Goal: Obtain resource: Download file/media

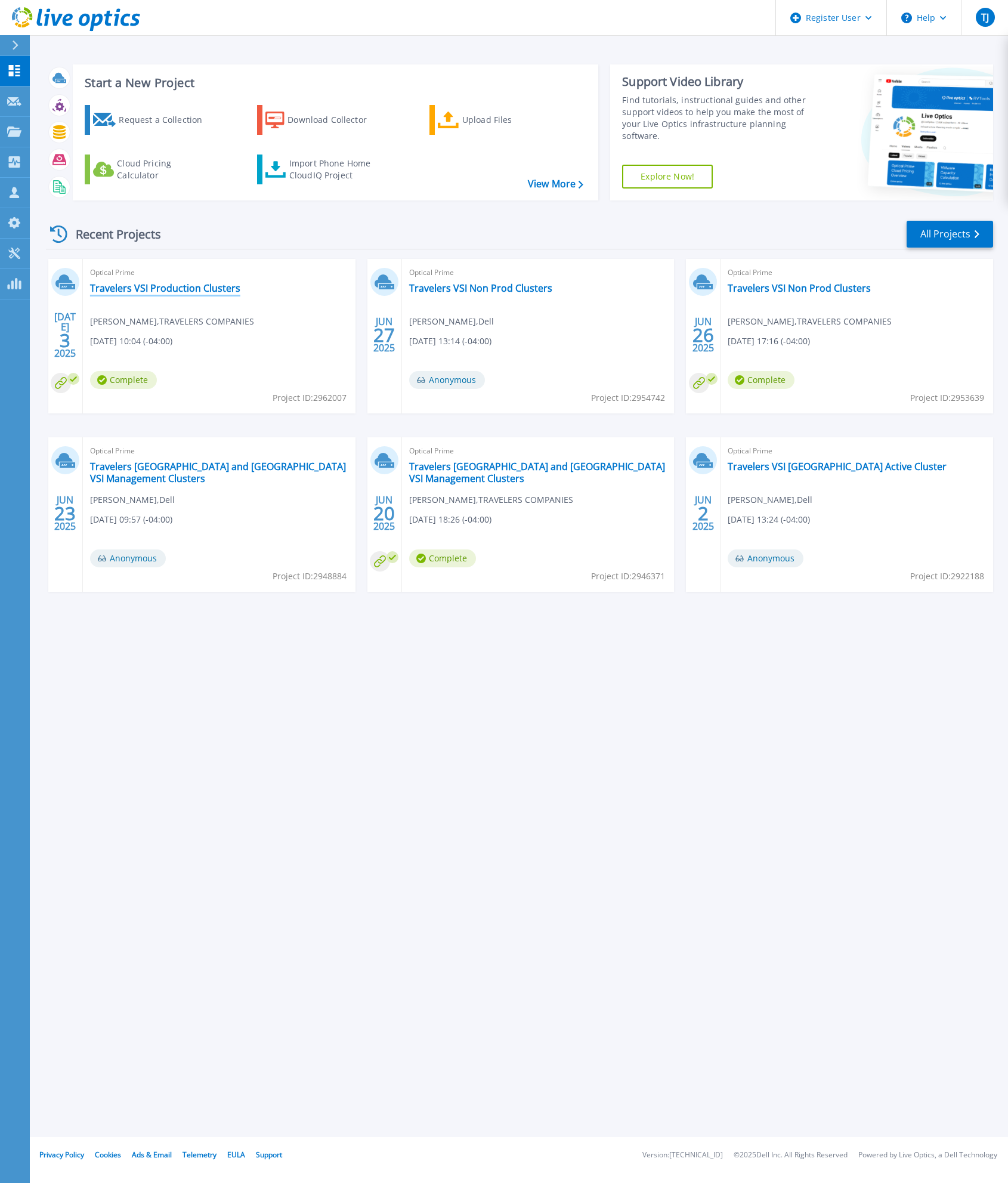
click at [202, 290] on link "Travelers VSI Production Clusters" at bounding box center [165, 288] width 150 height 12
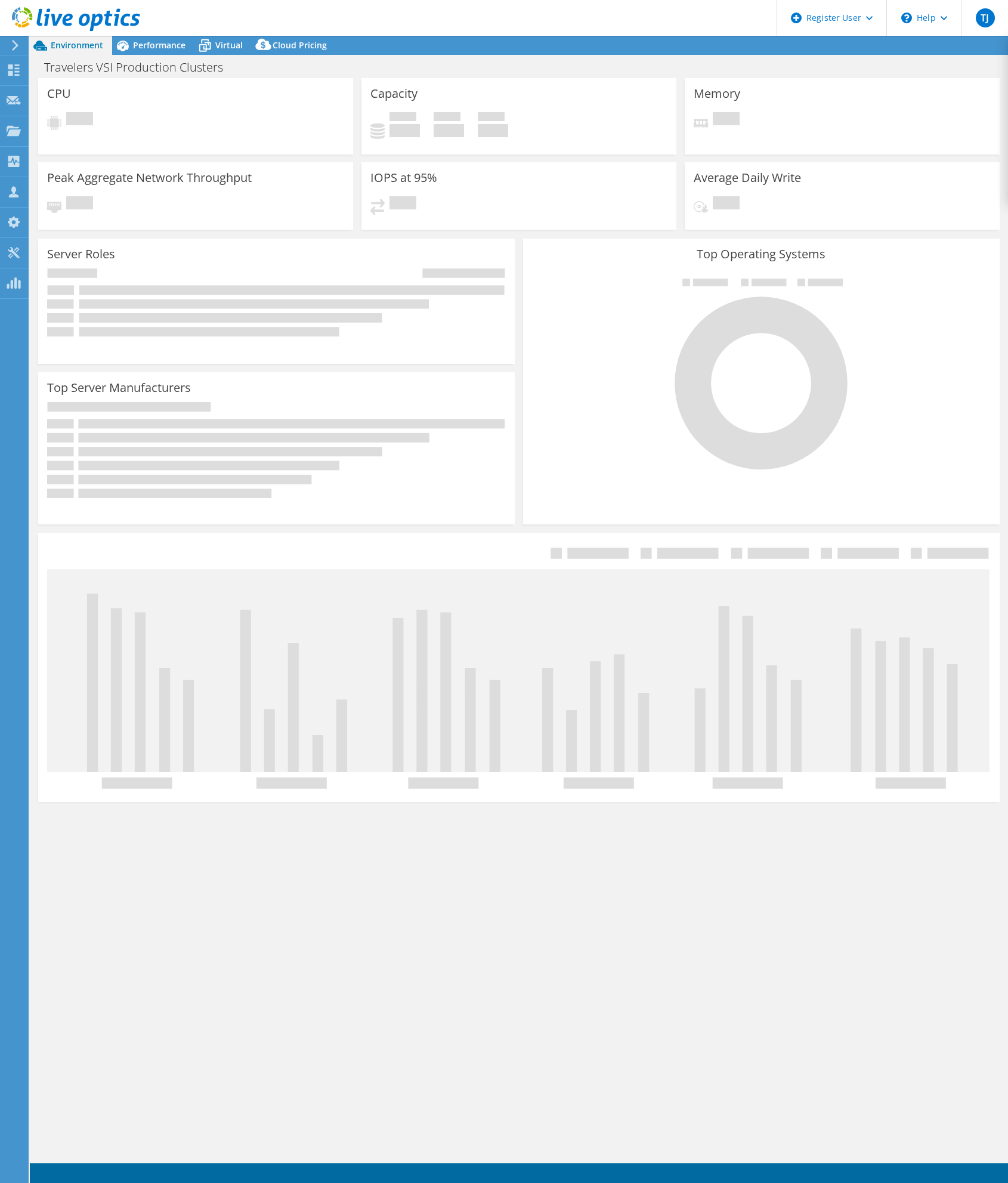
select select "USD"
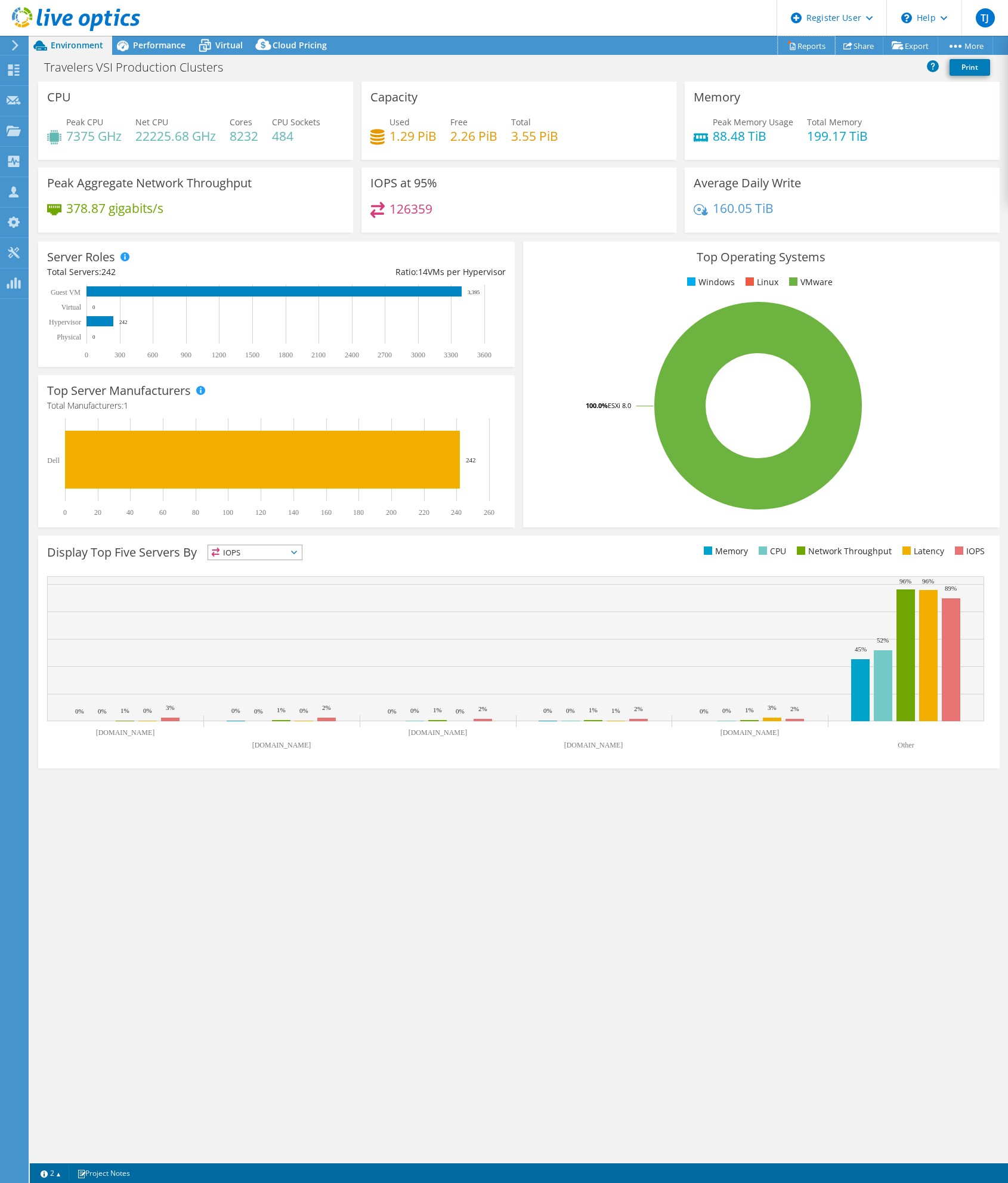
click at [795, 47] on link "Reports" at bounding box center [806, 46] width 57 height 19
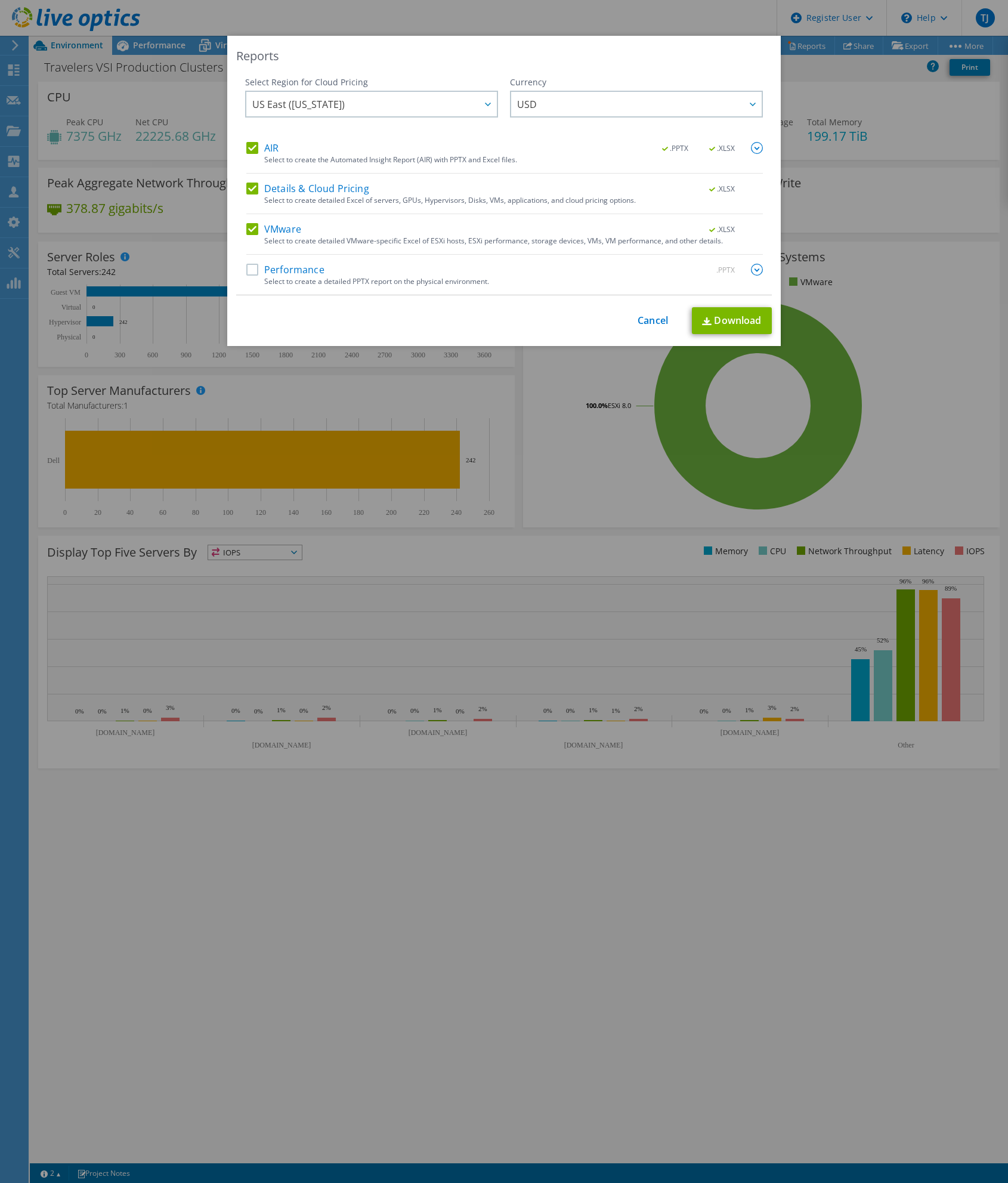
click at [301, 193] on label "Details & Cloud Pricing" at bounding box center [308, 189] width 123 height 12
click at [0, 0] on input "Details & Cloud Pricing" at bounding box center [0, 0] width 0 height 0
click at [267, 148] on label "AIR" at bounding box center [262, 148] width 32 height 12
click at [0, 0] on input "AIR" at bounding box center [0, 0] width 0 height 0
click at [728, 326] on link "Download" at bounding box center [732, 320] width 80 height 27
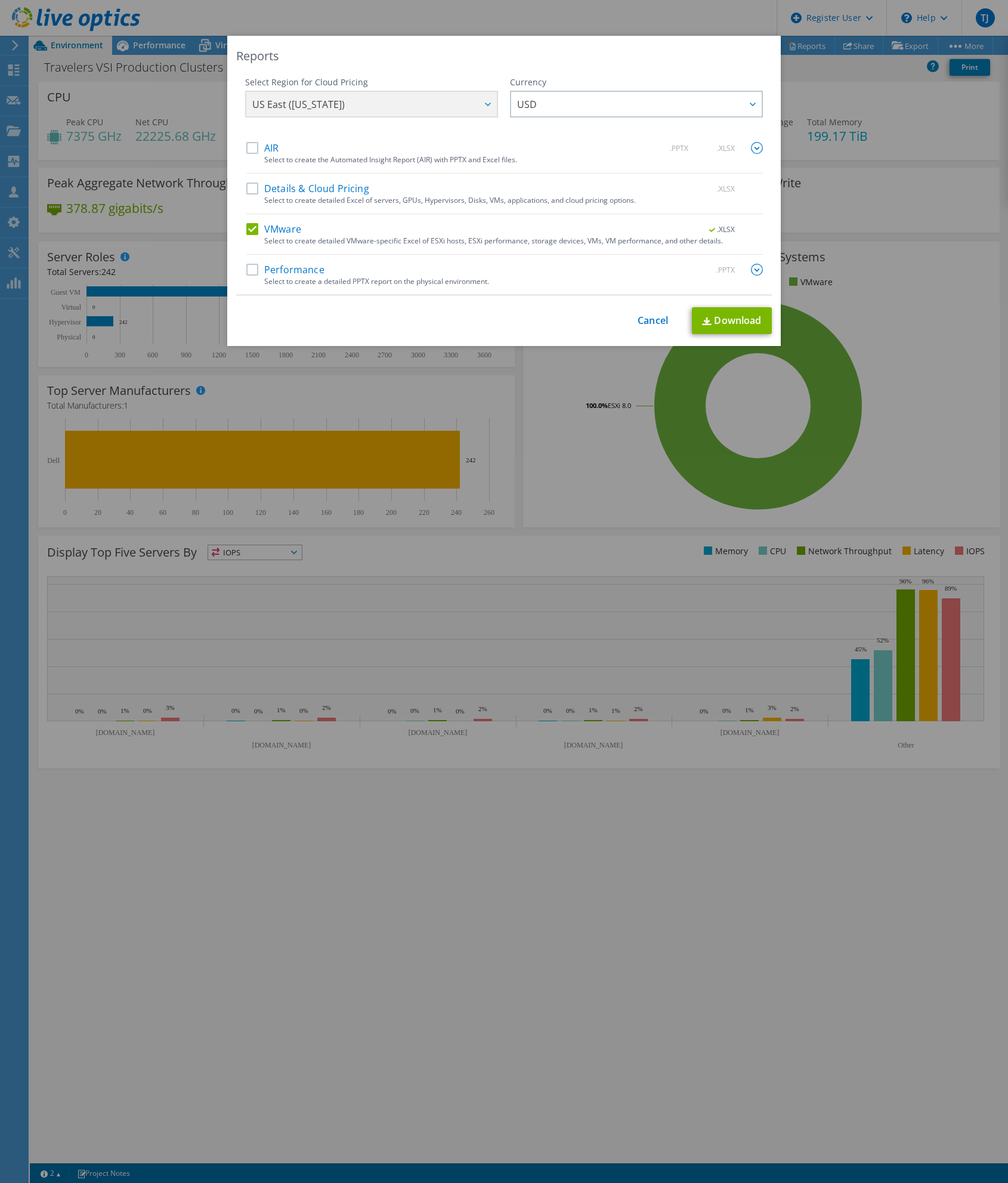
click at [855, 154] on div "Reports Select Region for Cloud Pricing Asia Pacific (Hong Kong) Asia Pacific (…" at bounding box center [504, 592] width 1008 height 1111
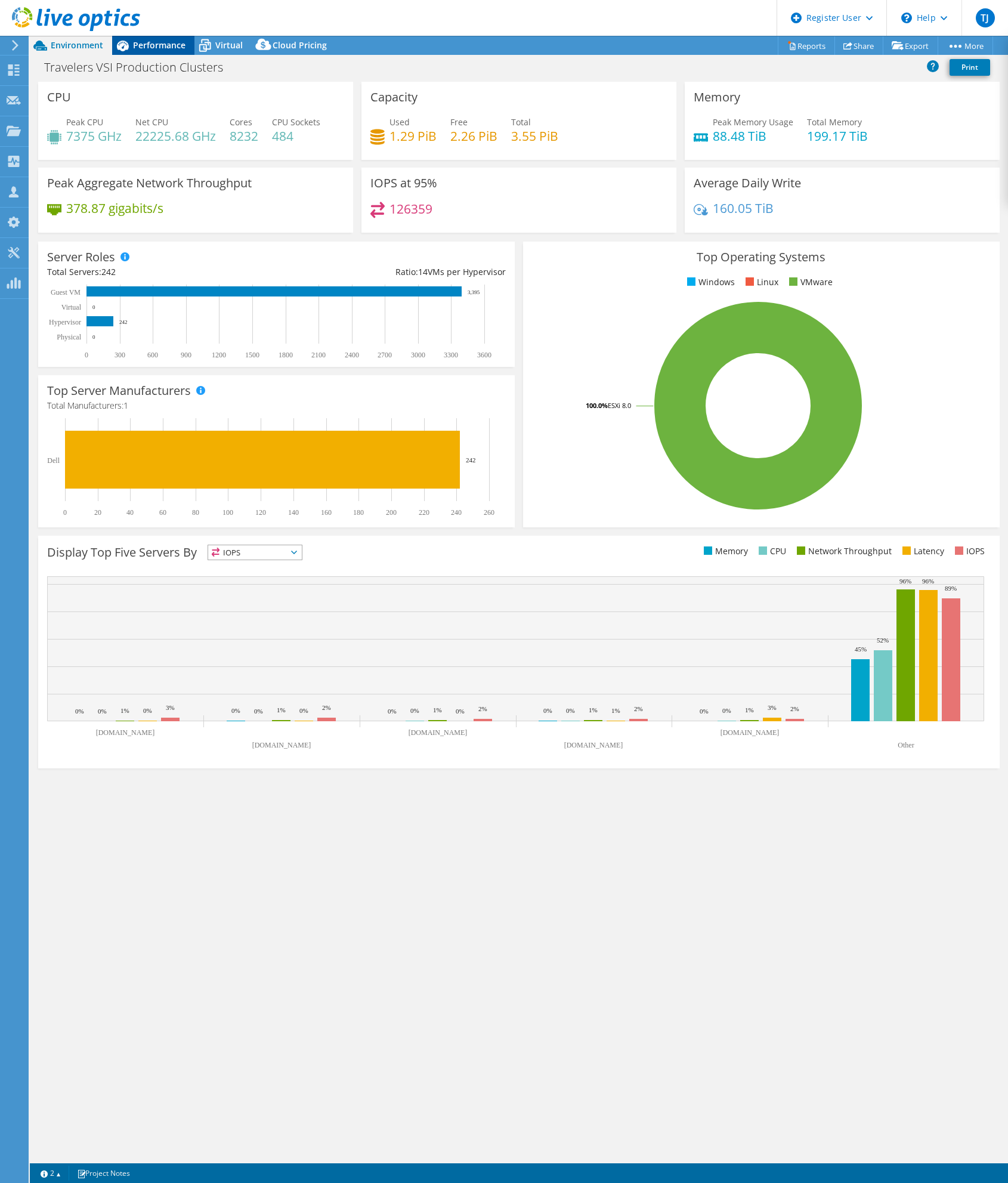
click at [150, 43] on span "Performance" at bounding box center [159, 45] width 52 height 11
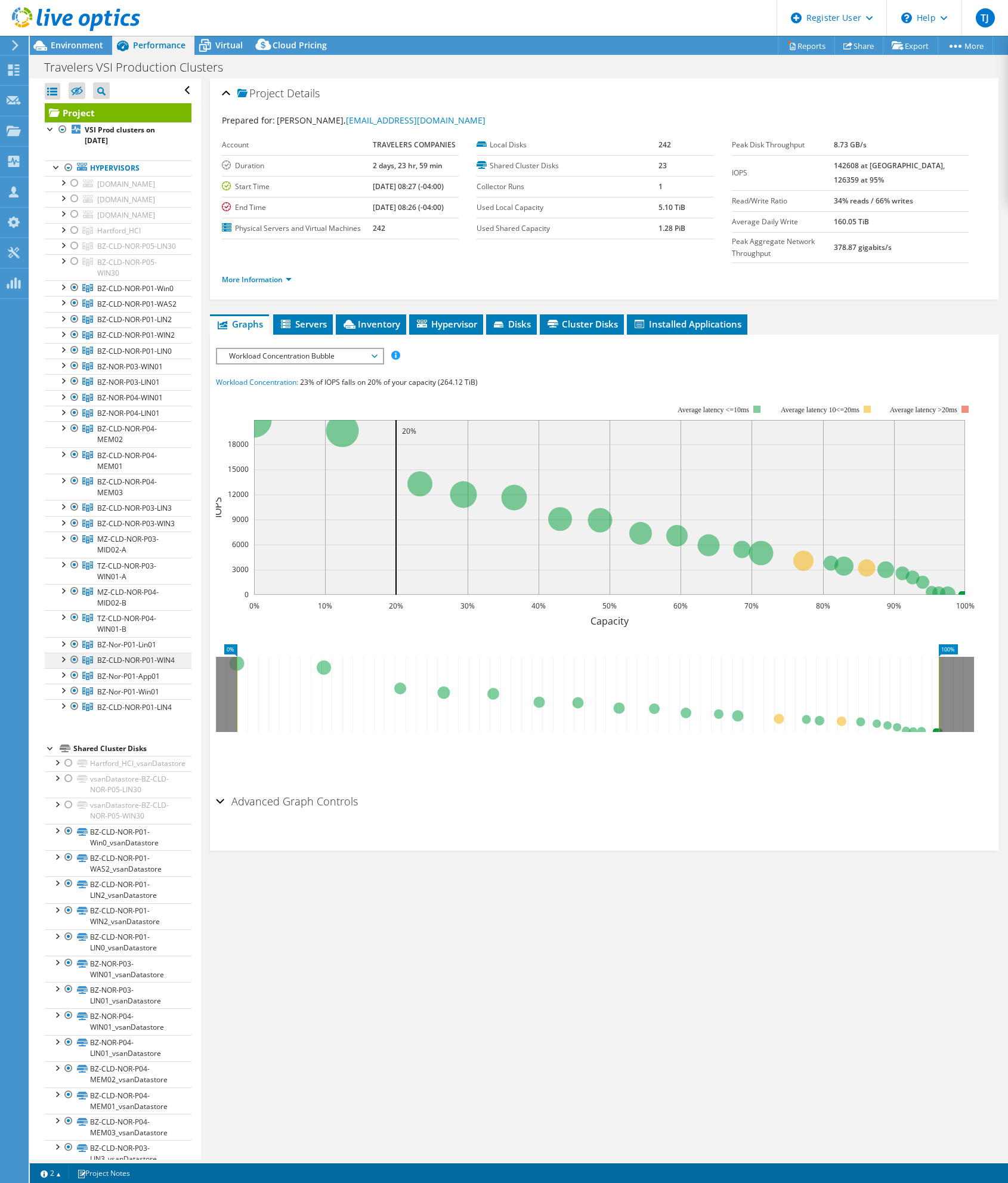
click at [143, 668] on link "BZ-CLD-NOR-P01-WIN4" at bounding box center [118, 660] width 147 height 15
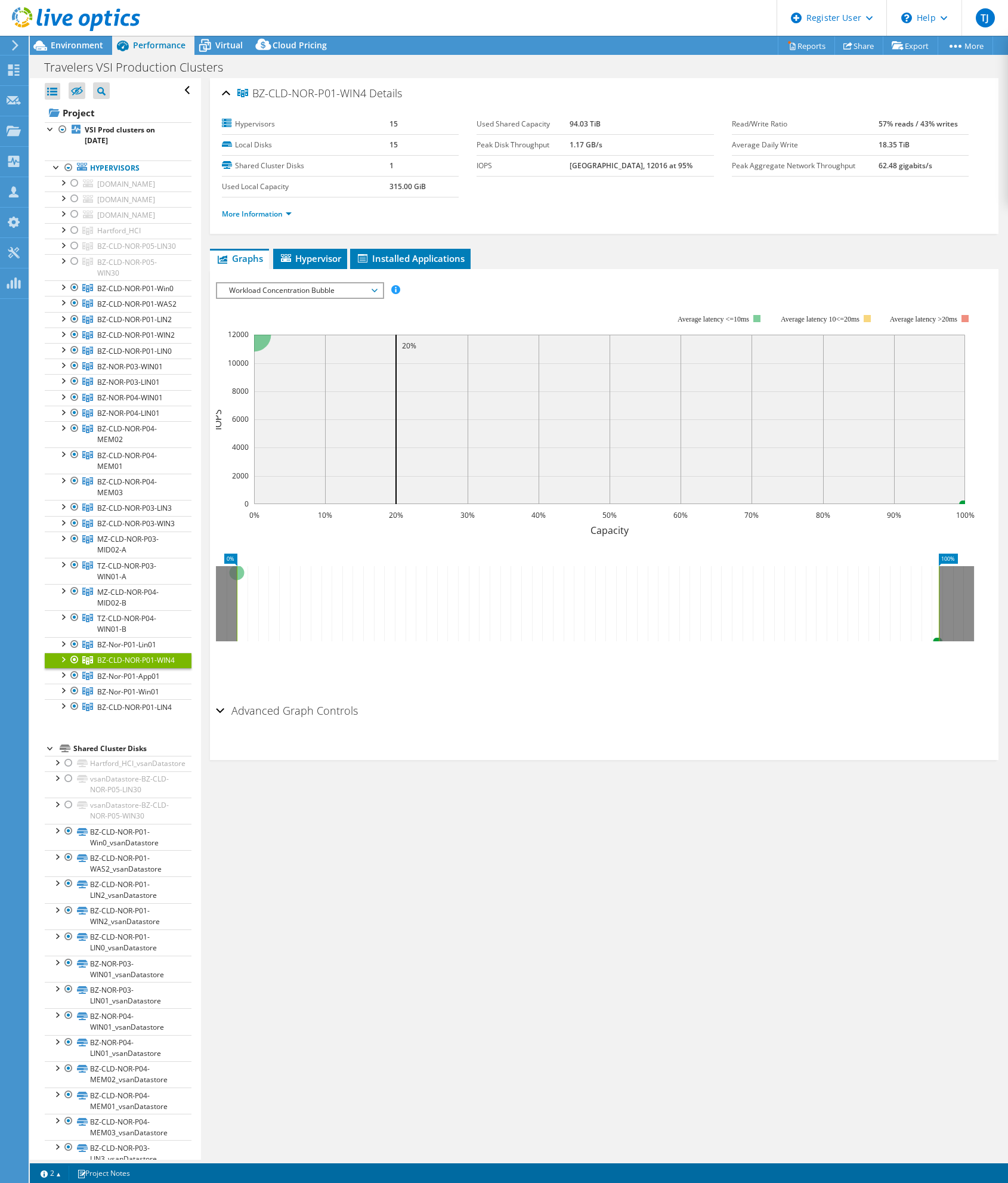
click at [324, 292] on span "Workload Concentration Bubble" at bounding box center [300, 290] width 153 height 15
click at [303, 389] on li "Memory" at bounding box center [300, 391] width 165 height 15
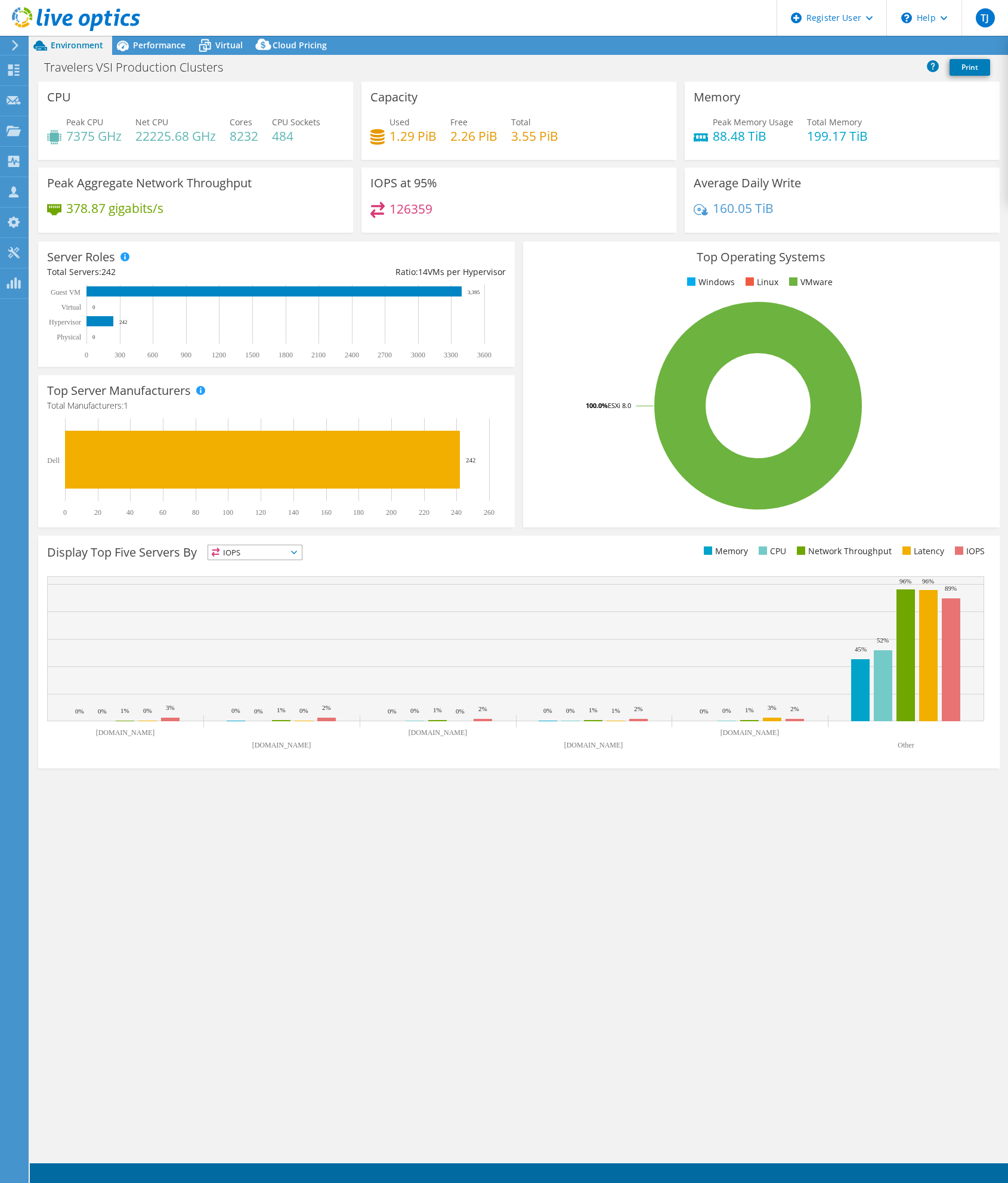
select select "USD"
